Goal: Transaction & Acquisition: Obtain resource

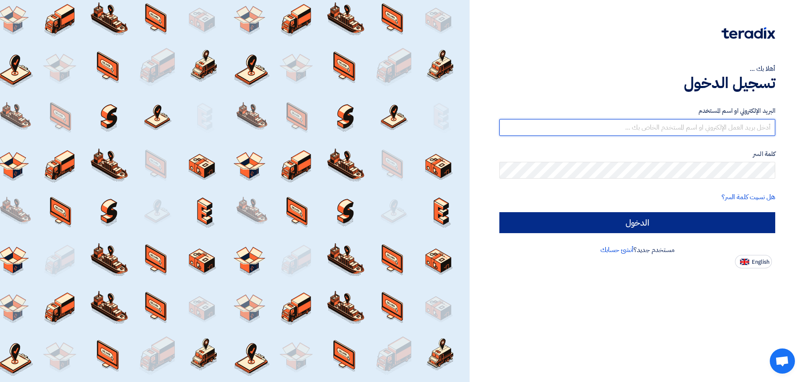
type input "[EMAIL_ADDRESS][DOMAIN_NAME]"
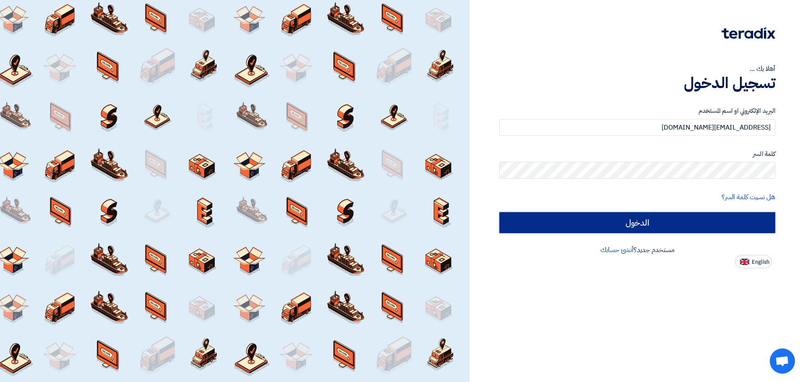
click at [639, 224] on input "الدخول" at bounding box center [637, 222] width 276 height 21
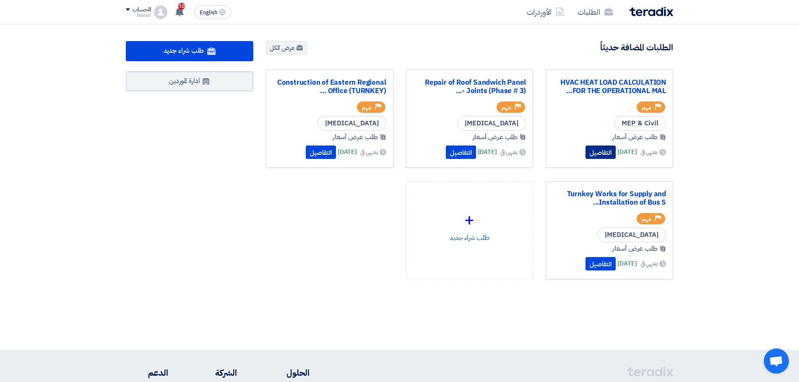
click at [585, 152] on button "التفاصيل" at bounding box center [600, 152] width 30 height 13
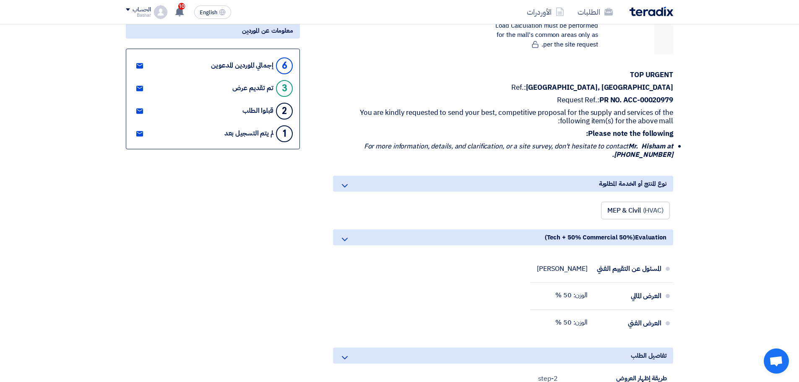
scroll to position [252, 0]
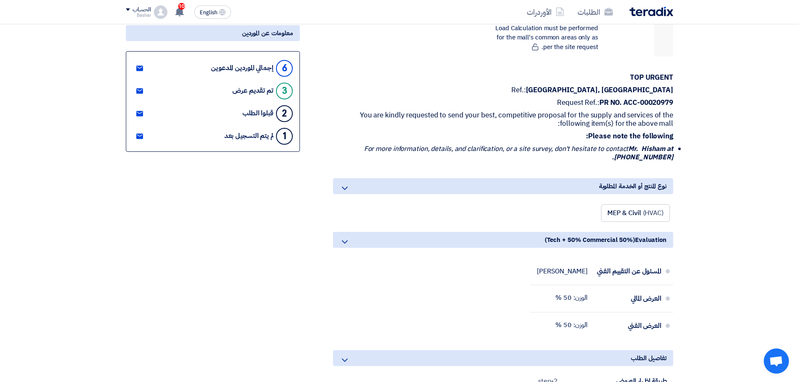
click at [647, 182] on span "نوع المنتج أو الخدمة المطلوبة" at bounding box center [633, 186] width 68 height 9
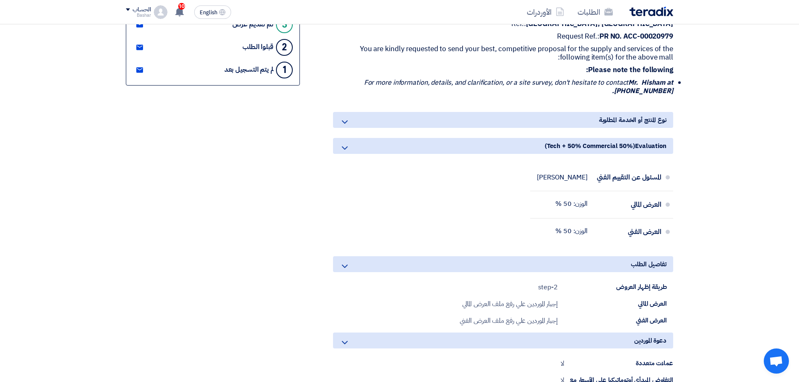
scroll to position [336, 0]
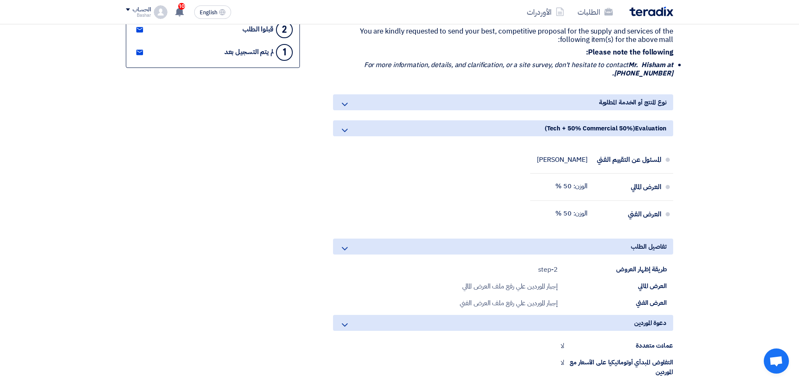
click at [555, 241] on div "تفاصيل الطلب" at bounding box center [503, 247] width 340 height 16
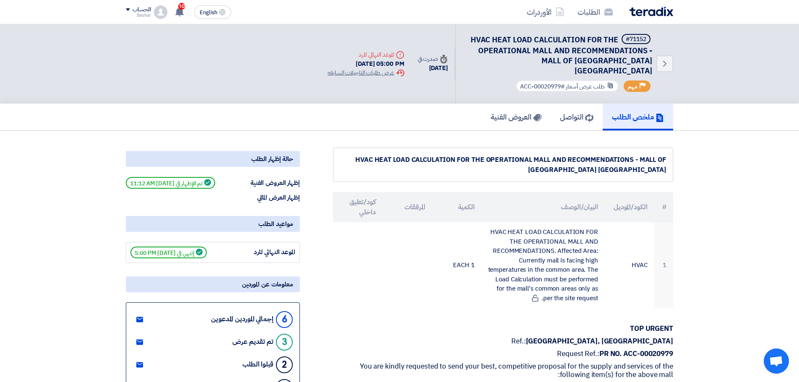
scroll to position [0, 0]
click at [509, 112] on h5 "العروض الفنية" at bounding box center [516, 117] width 51 height 10
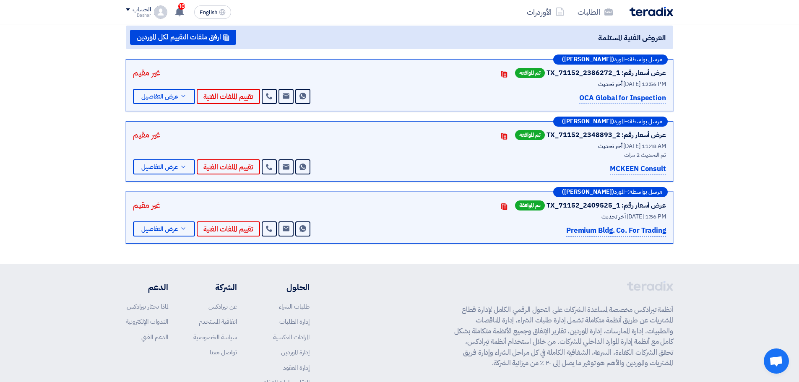
scroll to position [84, 0]
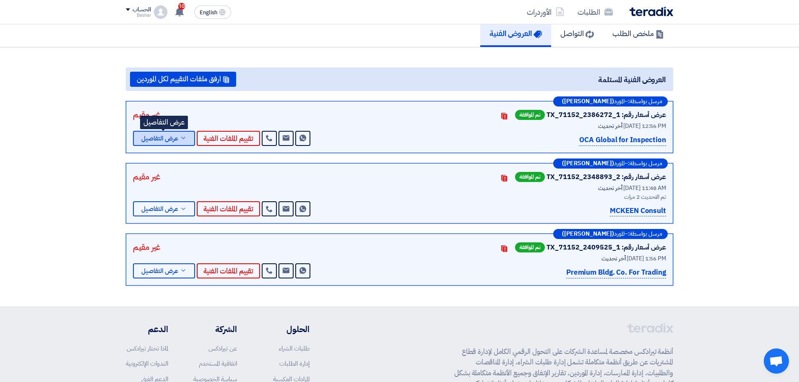
click at [171, 135] on span "عرض التفاصيل" at bounding box center [159, 138] width 37 height 6
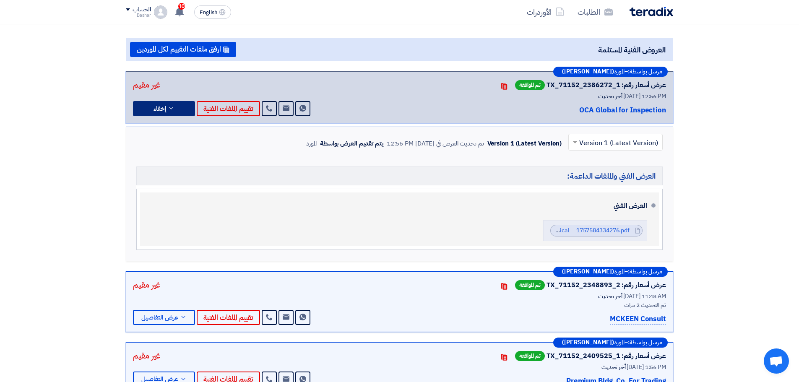
scroll to position [126, 0]
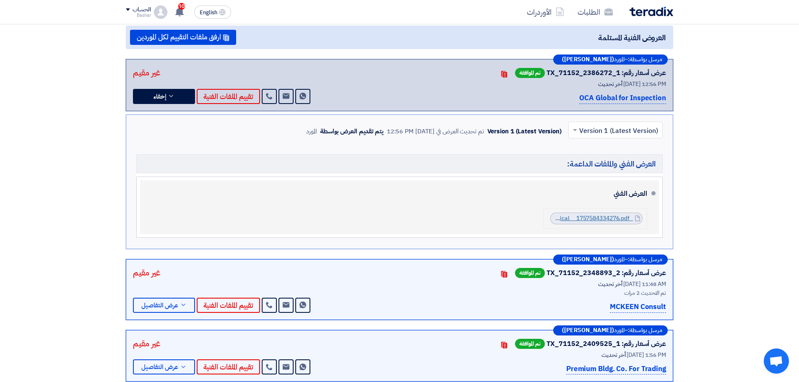
click at [584, 214] on link "_CENOMI__Third_Party_Inspection_and_Testing_for_Existing_AC_Units_for_functiona…" at bounding box center [451, 218] width 364 height 9
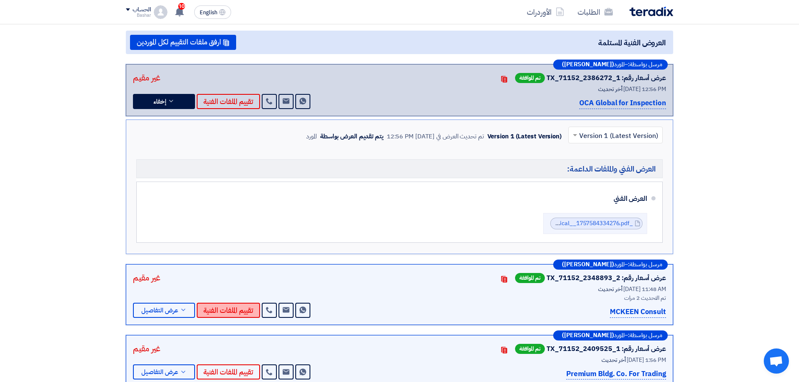
scroll to position [168, 0]
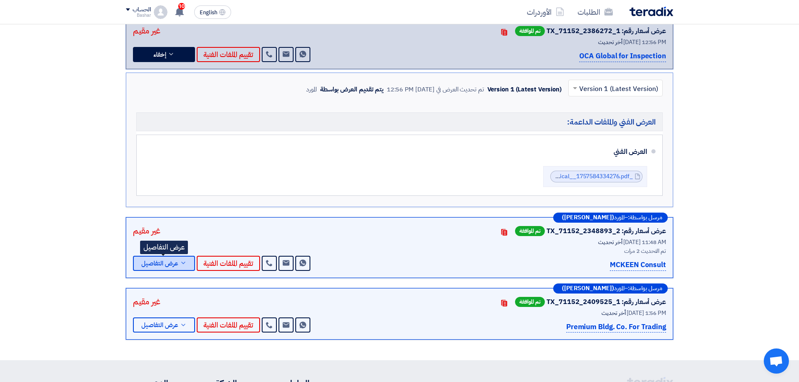
click at [156, 260] on span "عرض التفاصيل" at bounding box center [159, 263] width 37 height 6
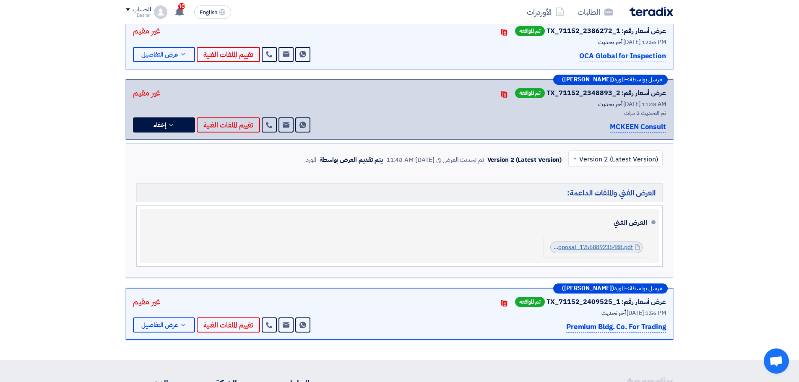
click at [612, 243] on link "Technical_Proposal_1756889235488.pdf" at bounding box center [578, 247] width 109 height 9
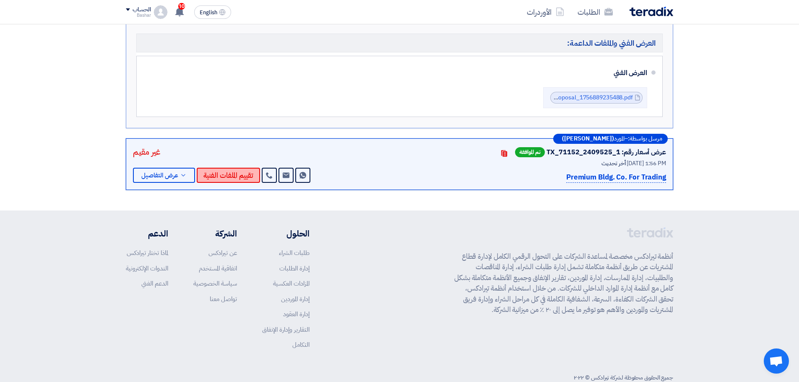
scroll to position [328, 0]
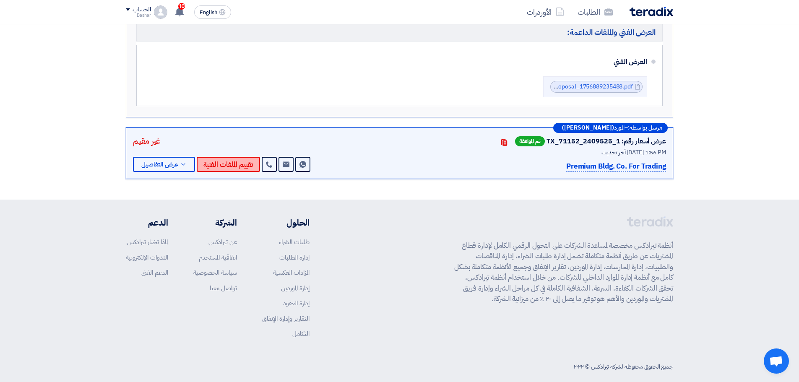
click at [231, 157] on button "تقييم الملفات الفنية" at bounding box center [228, 164] width 63 height 15
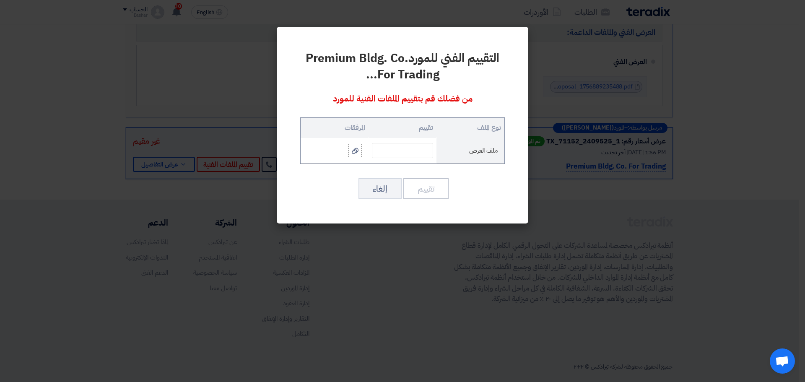
click at [554, 42] on modal-container "التقييم الفني للمورد Premium Bldg. Co. For Trading ... من فضلك قم بتقييم الملفا…" at bounding box center [402, 191] width 805 height 382
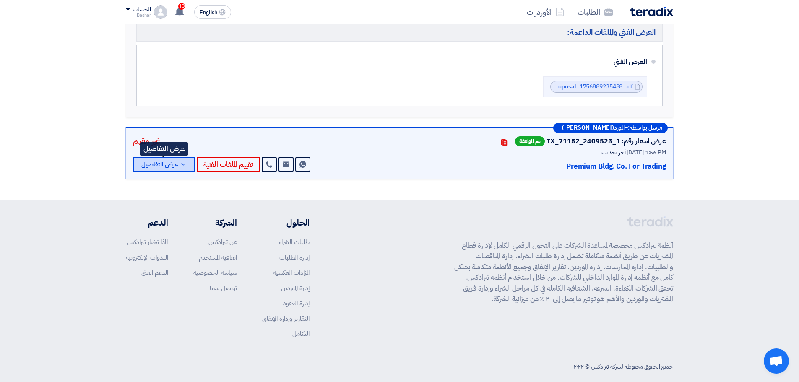
click at [169, 161] on span "عرض التفاصيل" at bounding box center [159, 164] width 37 height 6
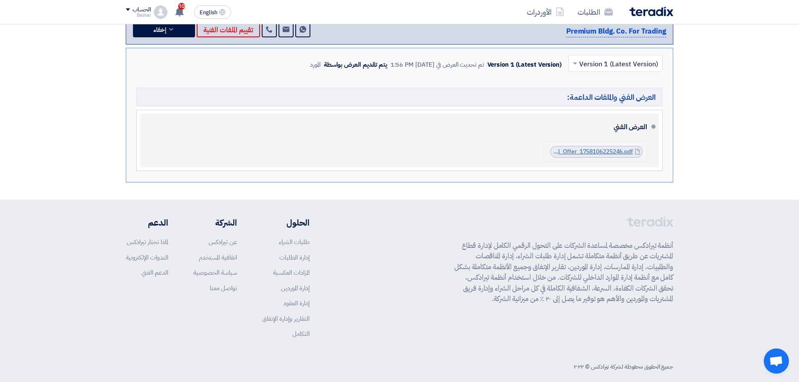
click at [598, 147] on link "Arabian_Mall_Technical_Offer_1758106225246.pdf" at bounding box center [565, 151] width 136 height 9
